Goal: Communication & Community: Connect with others

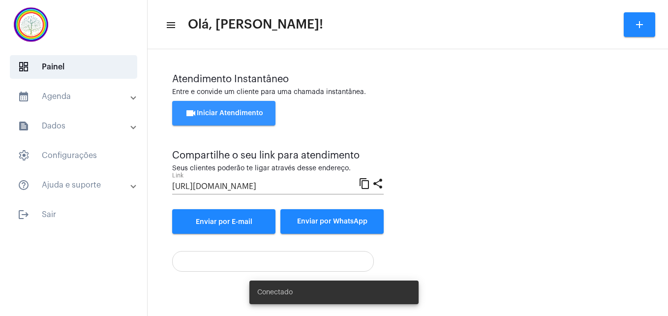
click at [243, 109] on button "videocam Iniciar Atendimento" at bounding box center [223, 113] width 103 height 25
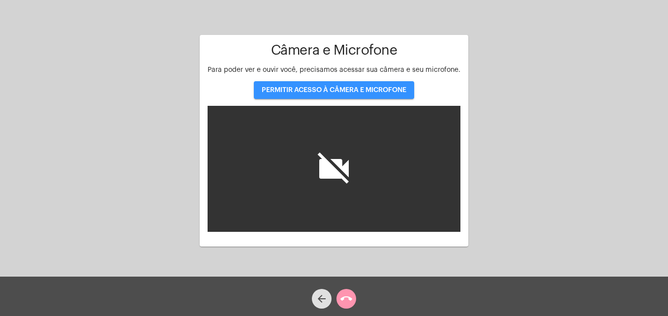
click at [339, 94] on button "PERMITIR ACESSO À CÂMERA E MICROFONE" at bounding box center [334, 90] width 160 height 18
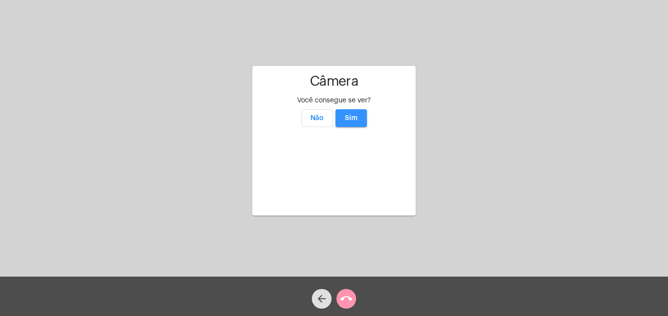
click at [355, 115] on span "Sim" at bounding box center [351, 118] width 13 height 7
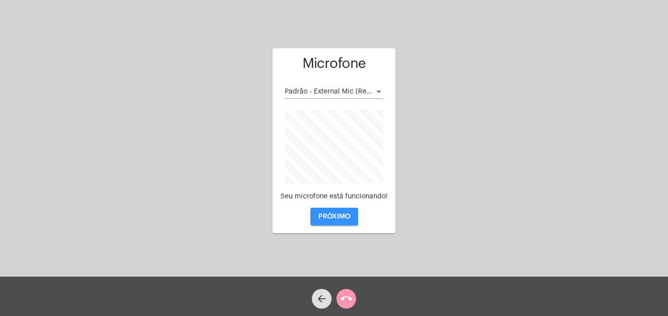
click at [337, 214] on span "PRÓXIMO" at bounding box center [334, 216] width 32 height 7
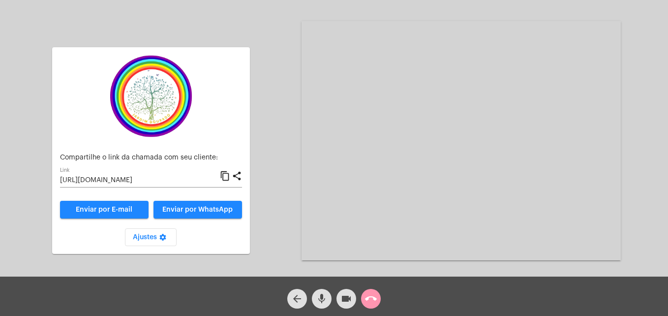
click at [226, 175] on mat-icon "content_copy" at bounding box center [225, 176] width 10 height 12
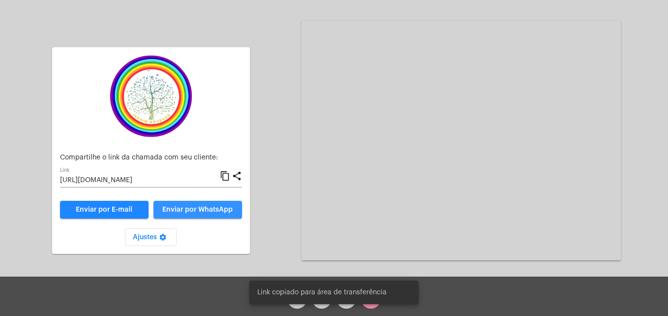
click at [203, 214] on button "Enviar por WhatsApp" at bounding box center [198, 210] width 89 height 18
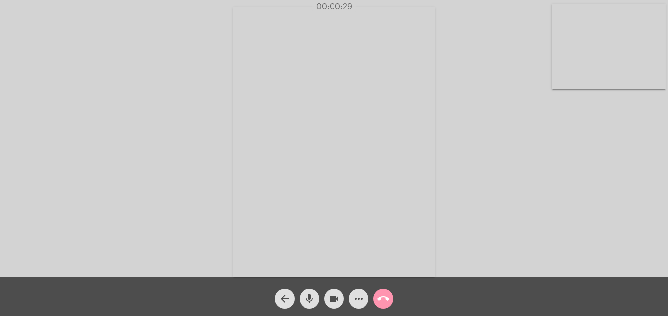
click at [553, 77] on video at bounding box center [609, 46] width 114 height 85
click at [275, 254] on video at bounding box center [423, 140] width 359 height 269
